Goal: Navigation & Orientation: Find specific page/section

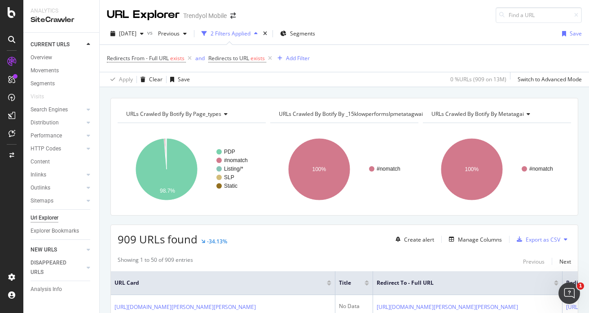
click at [75, 248] on div at bounding box center [79, 249] width 9 height 9
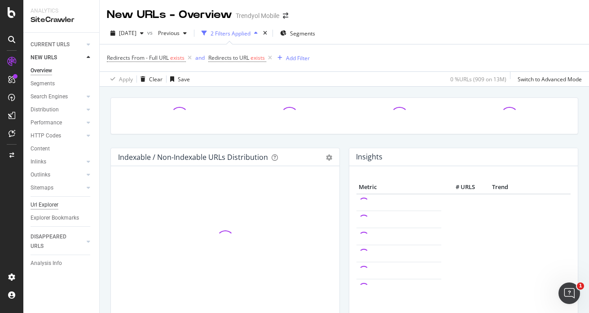
click at [56, 203] on div "Url Explorer" at bounding box center [45, 204] width 28 height 9
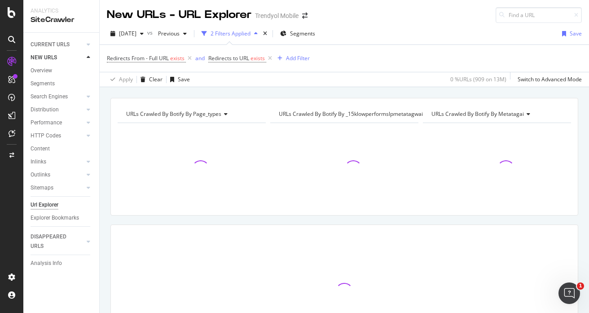
click at [88, 57] on icon at bounding box center [89, 57] width 4 height 5
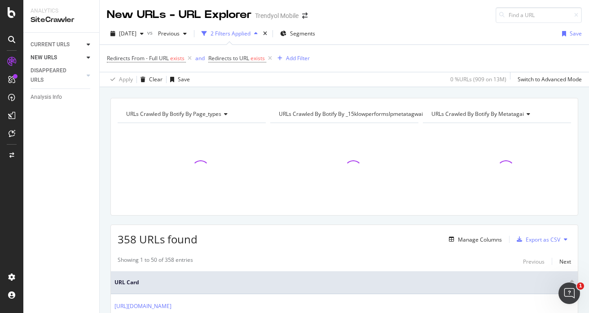
click at [89, 47] on icon at bounding box center [89, 44] width 4 height 5
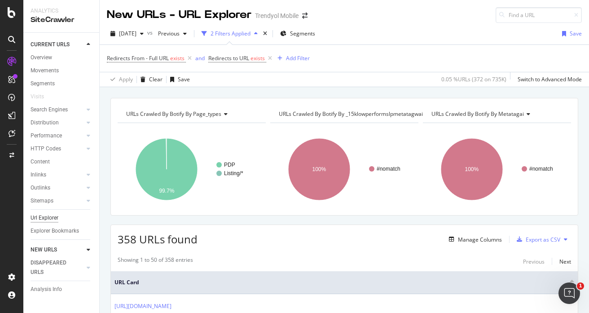
click at [48, 218] on div "Url Explorer" at bounding box center [45, 217] width 28 height 9
